Goal: Transaction & Acquisition: Purchase product/service

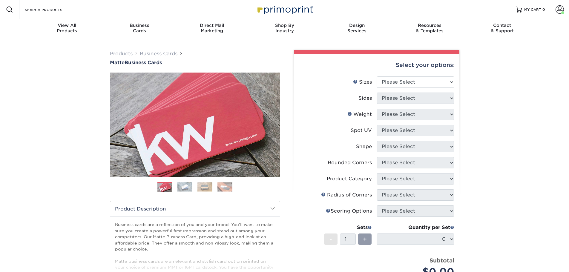
drag, startPoint x: 0, startPoint y: 0, endPoint x: 417, endPoint y: 87, distance: 425.6
click at [417, 87] on li "Sizes Help Sizes Please Select 1.5" x 3.5" - Mini 1.75" x 3.5" - Mini 2" x 2" -…" at bounding box center [376, 84] width 155 height 16
drag, startPoint x: 416, startPoint y: 87, endPoint x: 414, endPoint y: 85, distance: 3.2
click at [414, 86] on select "Please Select 1.5" x 3.5" - Mini 1.75" x 3.5" - Mini 2" x 2" - Square 2" x 3" -…" at bounding box center [416, 81] width 78 height 11
select select "2.00x3.50"
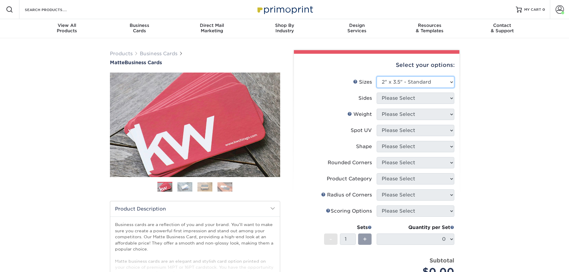
click at [377, 76] on select "Please Select 1.5" x 3.5" - Mini 1.75" x 3.5" - Mini 2" x 2" - Square 2" x 3" -…" at bounding box center [416, 81] width 78 height 11
click at [394, 105] on li "Sides Please Select Print Both Sides Print Front Only" at bounding box center [376, 101] width 155 height 16
click at [395, 100] on select "Please Select Print Both Sides Print Front Only" at bounding box center [416, 98] width 78 height 11
select select "13abbda7-1d64-4f25-8bb2-c179b224825d"
click at [377, 93] on select "Please Select Print Both Sides Print Front Only" at bounding box center [416, 98] width 78 height 11
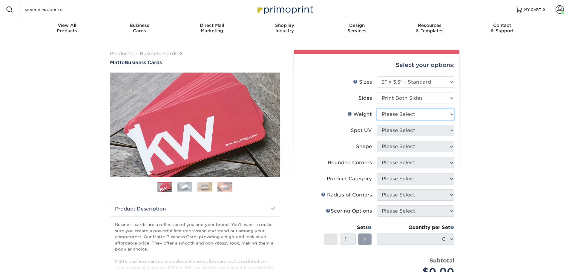
click at [411, 111] on select "Please Select 16PT 14PT" at bounding box center [416, 114] width 78 height 11
select select "16PT"
click at [377, 109] on select "Please Select 16PT 14PT" at bounding box center [416, 114] width 78 height 11
click at [394, 131] on select "Please Select No Spot UV Front and Back (Both Sides) Front Only Back Only" at bounding box center [416, 130] width 78 height 11
select select "3"
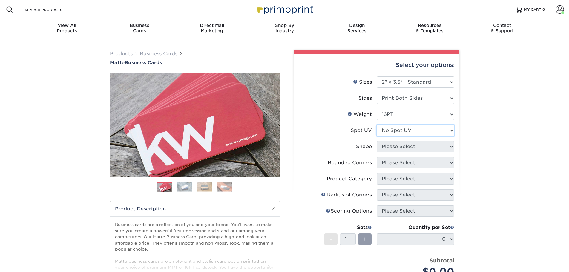
click at [377, 125] on select "Please Select No Spot UV Front and Back (Both Sides) Front Only Back Only" at bounding box center [416, 130] width 78 height 11
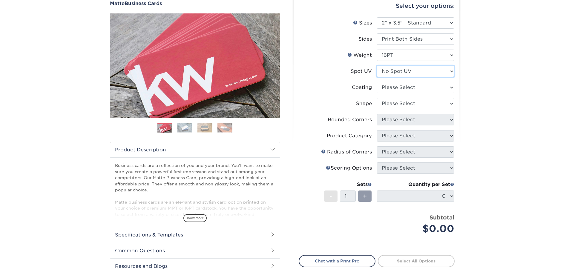
scroll to position [60, 0]
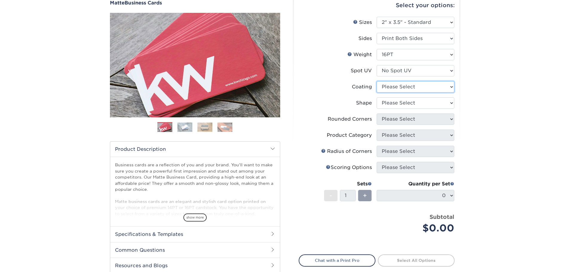
click at [398, 89] on select at bounding box center [416, 86] width 78 height 11
select select "121bb7b5-3b4d-429f-bd8d-bbf80e953313"
click at [377, 81] on select at bounding box center [416, 86] width 78 height 11
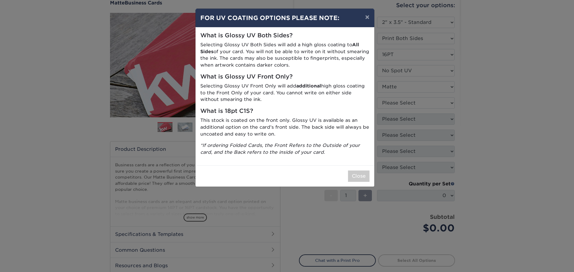
click at [398, 106] on div "× FOR UV COATING OPTIONS PLEASE NOTE: What is Glossy UV Both Sides? Selecting G…" at bounding box center [287, 136] width 574 height 272
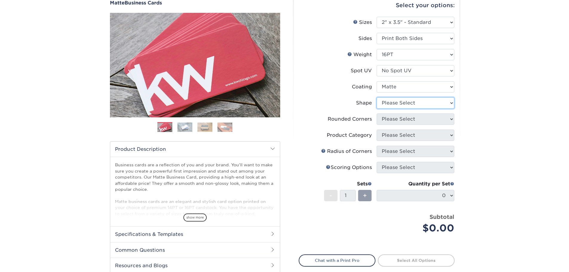
click at [397, 107] on select "Please Select Standard Oval" at bounding box center [416, 102] width 78 height 11
select select "standard"
click at [377, 97] on select "Please Select Standard Oval" at bounding box center [416, 102] width 78 height 11
click at [396, 123] on select "Please Select Yes - Round 2 Corners Yes - Round 4 Corners No" at bounding box center [416, 119] width 78 height 11
select select "7672df9e-0e0a-464d-8e1f-920c575e4da3"
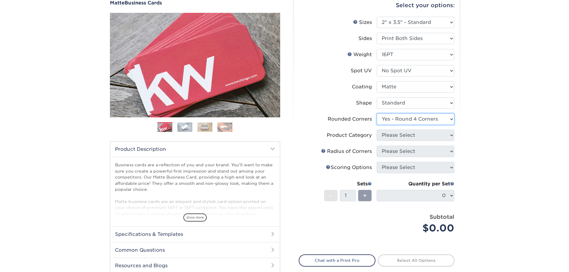
click at [377, 114] on select "Please Select Yes - Round 2 Corners Yes - Round 4 Corners No" at bounding box center [416, 119] width 78 height 11
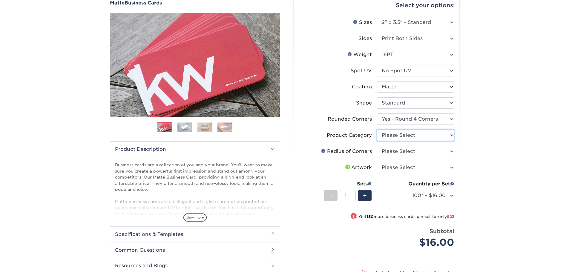
click at [398, 135] on select "Please Select Business Cards" at bounding box center [416, 135] width 78 height 11
select select "3b5148f1-0588-4f88-a218-97bcfdce65c1"
click at [377, 130] on select "Please Select Business Cards" at bounding box center [416, 135] width 78 height 11
click at [398, 151] on select "Please Select Rounded 1/8" Rounded 1/4"" at bounding box center [416, 151] width 78 height 11
select select "589680c7-ee9a-431b-9d12-d7aeb1386a97"
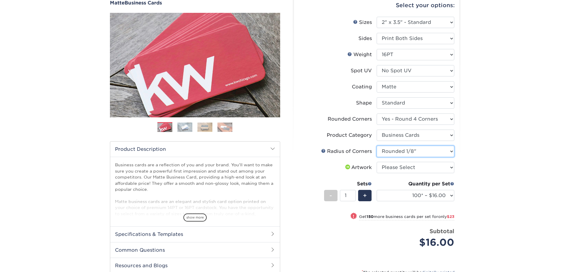
click at [377, 146] on select "Please Select Rounded 1/8" Rounded 1/4"" at bounding box center [416, 151] width 78 height 11
click at [396, 166] on select "Please Select I will upload files I need a design - $100" at bounding box center [416, 167] width 78 height 11
select select "upload"
click at [377, 162] on select "Please Select I will upload files I need a design - $100" at bounding box center [416, 167] width 78 height 11
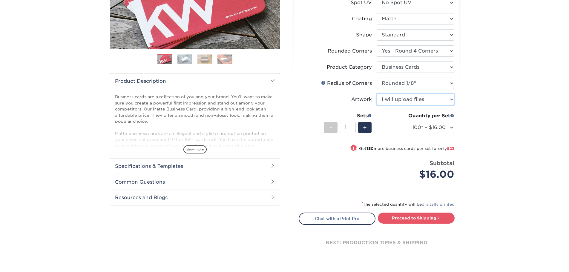
scroll to position [149, 0]
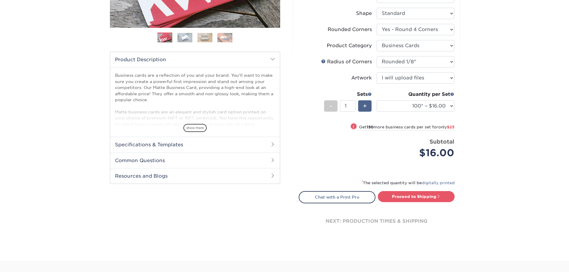
click at [370, 108] on div "+" at bounding box center [364, 105] width 13 height 11
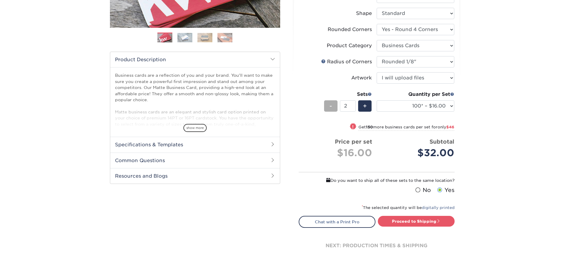
click at [329, 108] on div "-" at bounding box center [330, 105] width 13 height 11
type input "1"
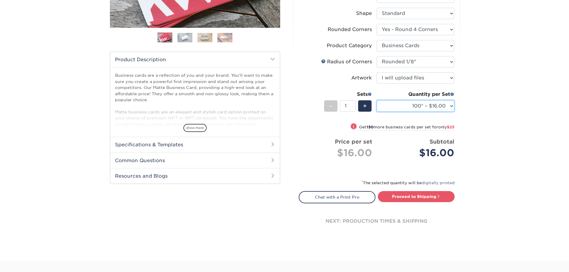
click at [439, 105] on select "100* – $16.00 250* – $39.00 500 – $77.00 1000 – $94.00 2500 – $173.00 5000 – $2…" at bounding box center [416, 105] width 78 height 11
select select "250* – $39.00"
click at [377, 100] on select "100* – $16.00 250* – $39.00 500 – $77.00 1000 – $94.00 2500 – $173.00 5000 – $2…" at bounding box center [416, 105] width 78 height 11
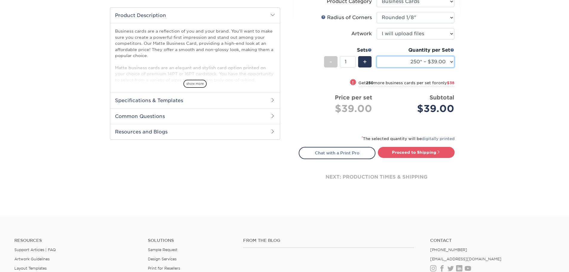
scroll to position [209, 0]
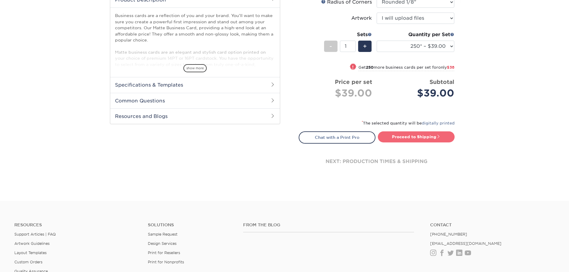
click at [427, 139] on link "Proceed to Shipping" at bounding box center [416, 136] width 77 height 11
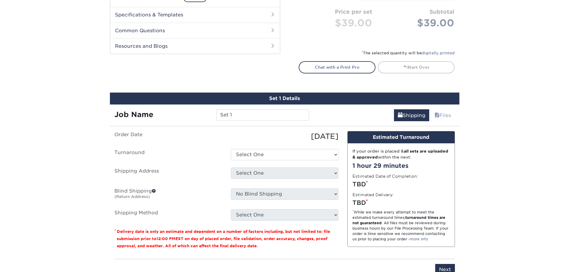
scroll to position [339, 0]
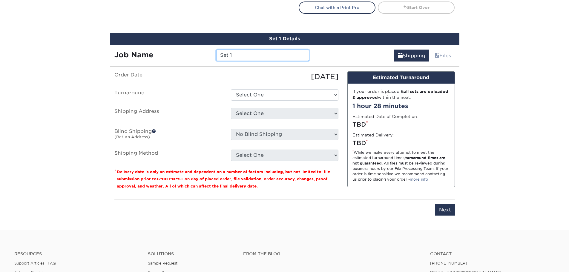
click at [238, 59] on input "Set 1" at bounding box center [262, 55] width 93 height 11
type input "[PERSON_NAME]"
click at [319, 92] on select "Select One 2-4 Business Days 2 Day Next Business Day" at bounding box center [285, 94] width 108 height 11
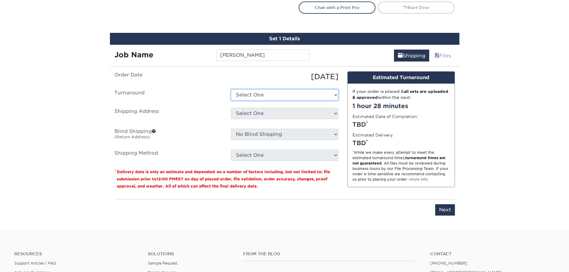
select select "4fbc2a82-edda-4a59-863f-72b731eb7375"
click at [231, 89] on select "Select One 2-4 Business Days 2 Day Next Business Day" at bounding box center [285, 94] width 108 height 11
click at [316, 115] on select "Select One Austin Office [GEOGRAPHIC_DATA] Office [GEOGRAPHIC_DATA] Office [PER…" at bounding box center [285, 113] width 108 height 11
select select "261809"
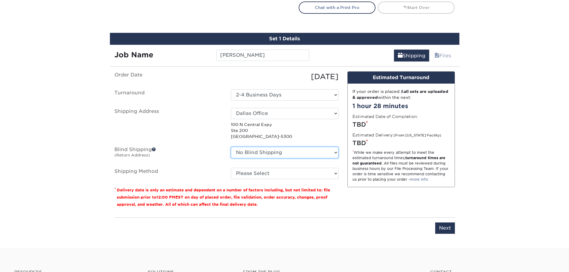
click at [260, 152] on select "No Blind Shipping [GEOGRAPHIC_DATA] Office [GEOGRAPHIC_DATA] Office [GEOGRAPHIC…" at bounding box center [285, 152] width 108 height 11
select select "261228"
click at [231, 147] on select "No Blind Shipping [GEOGRAPHIC_DATA] Office [GEOGRAPHIC_DATA] Office [GEOGRAPHIC…" at bounding box center [285, 152] width 108 height 11
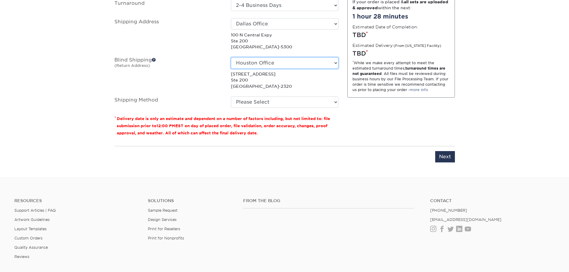
scroll to position [459, 0]
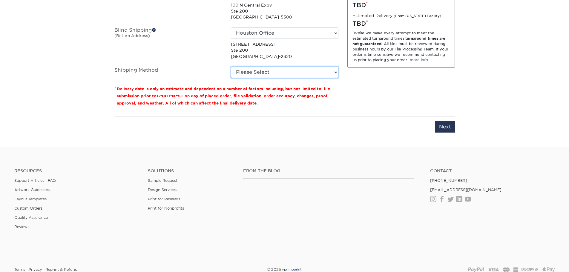
click at [287, 68] on select "Please Select Ground Shipping (+$7.84) 3 Day Shipping Service (+$15.33) 2 Day A…" at bounding box center [285, 72] width 108 height 11
select select "03"
click at [231, 67] on select "Please Select Ground Shipping (+$7.84) 3 Day Shipping Service (+$15.33) 2 Day A…" at bounding box center [285, 72] width 108 height 11
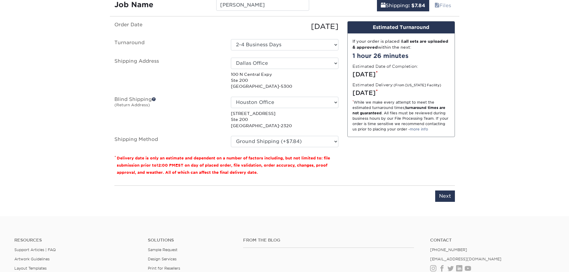
scroll to position [399, 0]
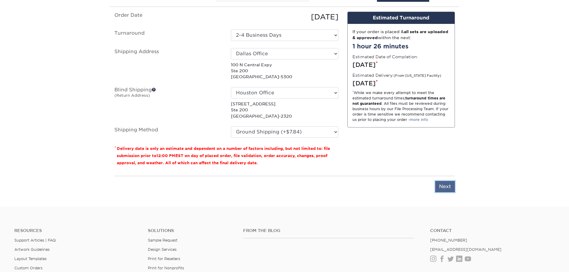
click at [449, 186] on input "Next" at bounding box center [445, 186] width 20 height 11
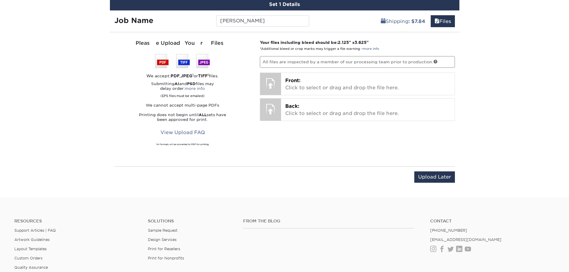
scroll to position [339, 0]
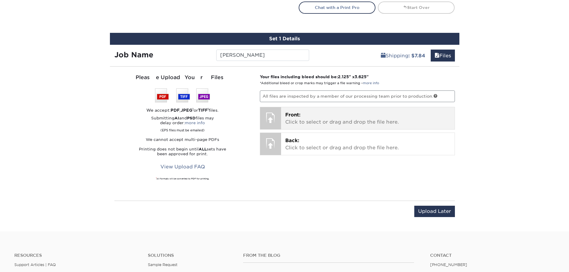
click at [301, 120] on p "Front: Click to select or drag and drop the file here." at bounding box center [367, 118] width 165 height 14
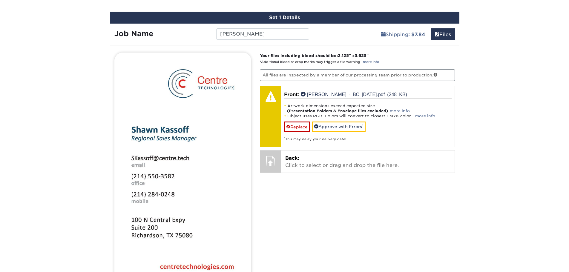
scroll to position [369, 0]
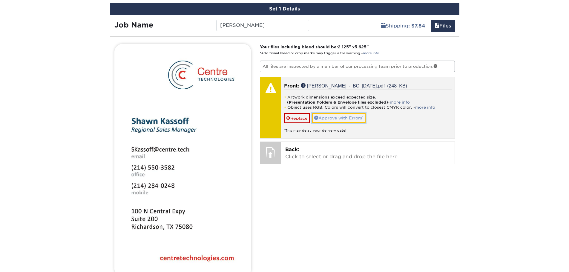
click at [347, 118] on link "Approve with Errors *" at bounding box center [338, 118] width 53 height 10
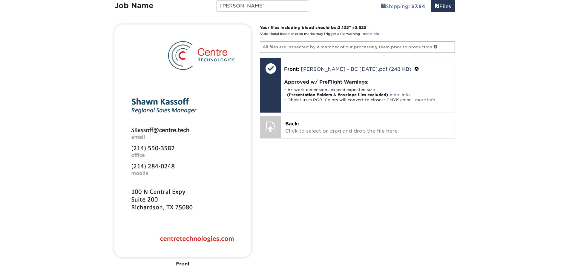
scroll to position [399, 0]
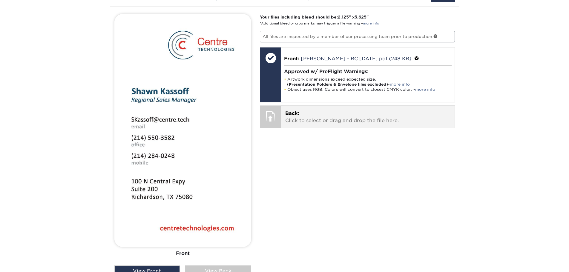
click at [348, 118] on p "Back: Click to select or drag and drop the file here." at bounding box center [367, 117] width 165 height 14
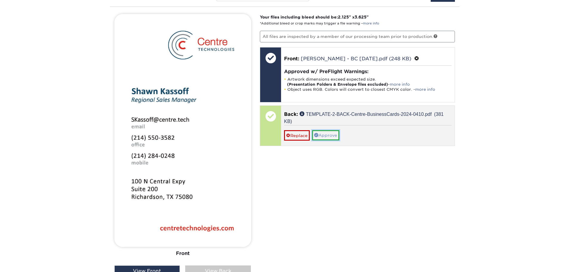
click at [325, 137] on link "Approve" at bounding box center [325, 135] width 27 height 10
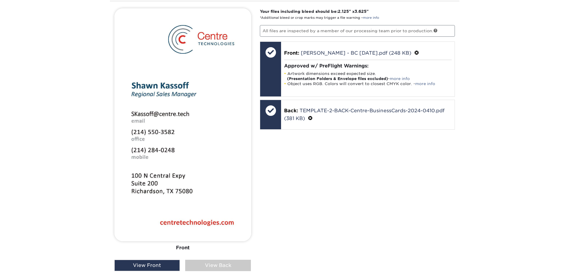
scroll to position [489, 0]
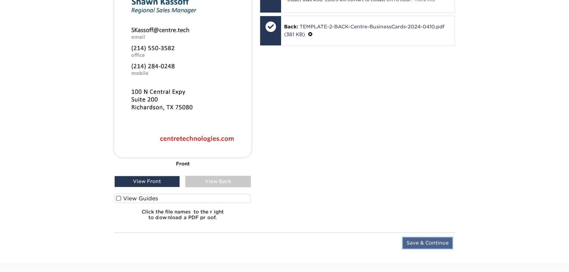
click at [426, 243] on input "Save & Continue" at bounding box center [428, 243] width 50 height 11
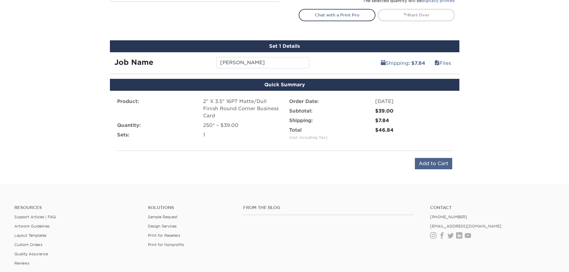
scroll to position [328, 0]
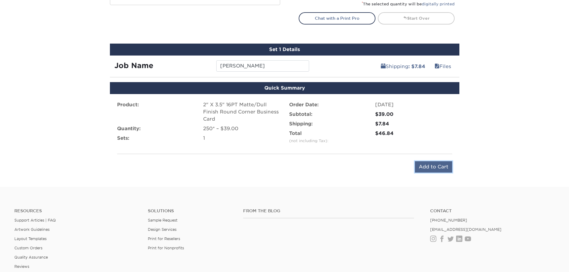
click at [426, 161] on input "Add to Cart" at bounding box center [433, 166] width 37 height 11
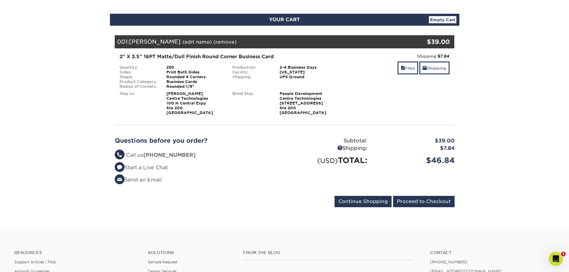
scroll to position [60, 0]
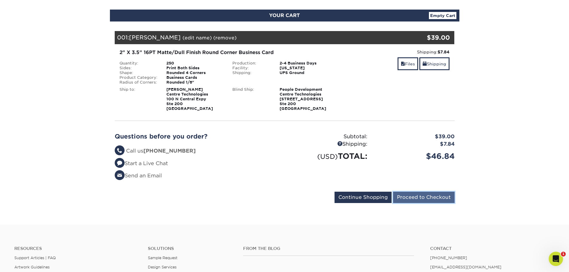
click at [432, 198] on input "Proceed to Checkout" at bounding box center [424, 197] width 62 height 11
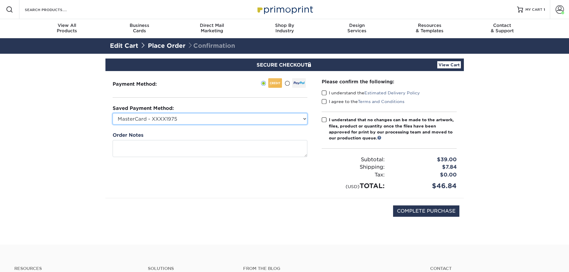
click at [284, 116] on select "MasterCard - XXXX1975 MasterCard - XXXX8482 MasterCard - XXXX8482 Visa - XXXX04…" at bounding box center [210, 118] width 195 height 11
select select "71560"
click at [113, 113] on select "MasterCard - XXXX1975 MasterCard - XXXX8482 MasterCard - XXXX8482 Visa - XXXX04…" at bounding box center [210, 118] width 195 height 11
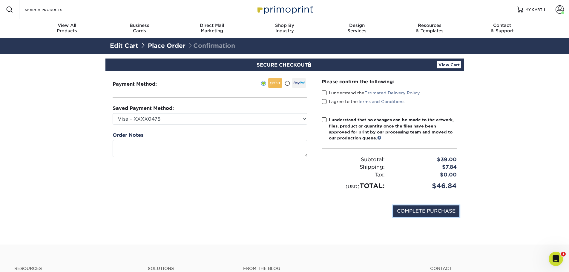
drag, startPoint x: 434, startPoint y: 216, endPoint x: 316, endPoint y: 132, distance: 144.4
click at [315, 159] on div "Payment Method: CVV: PO Number" at bounding box center [285, 150] width 350 height 159
click at [325, 95] on span at bounding box center [324, 93] width 5 height 6
click at [0, 0] on input "I understand the Estimated Delivery Policy" at bounding box center [0, 0] width 0 height 0
click at [325, 103] on span at bounding box center [324, 102] width 5 height 6
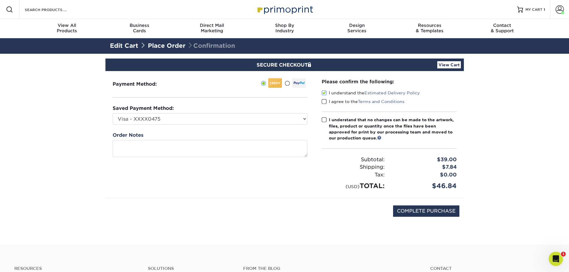
click at [0, 0] on input "I agree to the Terms and Conditions" at bounding box center [0, 0] width 0 height 0
click at [325, 121] on span at bounding box center [324, 120] width 5 height 6
click at [0, 0] on input "I understand that no changes can be made to the artwork, files, product or quan…" at bounding box center [0, 0] width 0 height 0
click at [403, 211] on input "COMPLETE PURCHASE" at bounding box center [426, 211] width 66 height 11
type input "PROCESSING, PLEASE WAIT..."
